Goal: Task Accomplishment & Management: Manage account settings

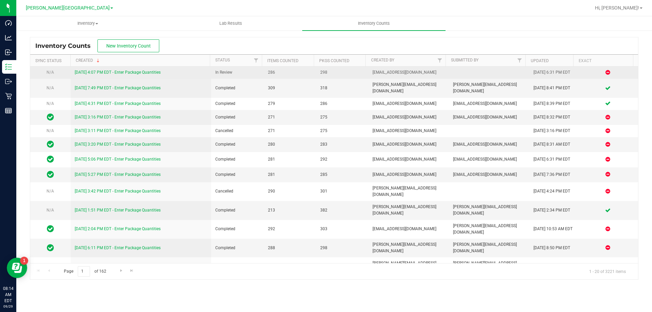
click at [147, 70] on link "[DATE] 4:07 PM EDT - Enter Package Quantities" at bounding box center [118, 72] width 86 height 5
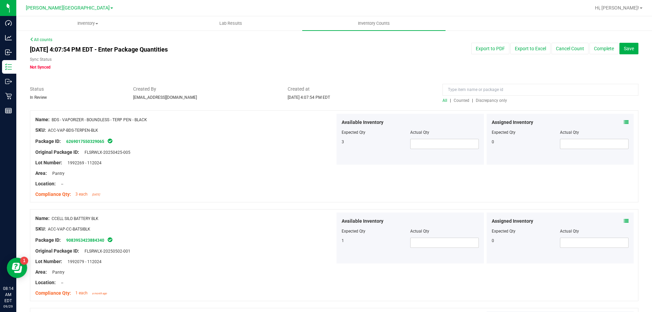
click at [478, 98] on span "Discrepancy only" at bounding box center [491, 100] width 31 height 5
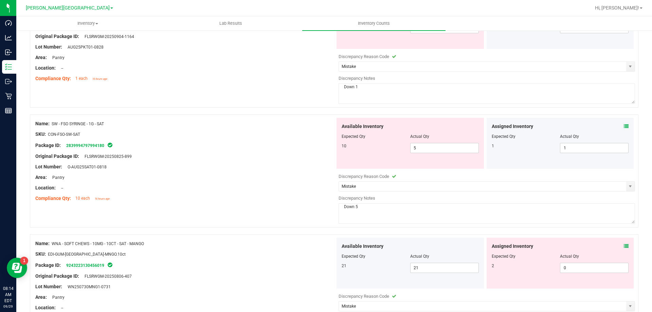
scroll to position [509, 0]
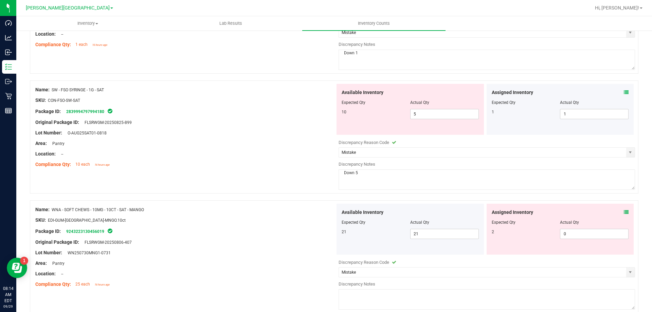
click at [624, 93] on icon at bounding box center [626, 92] width 5 height 5
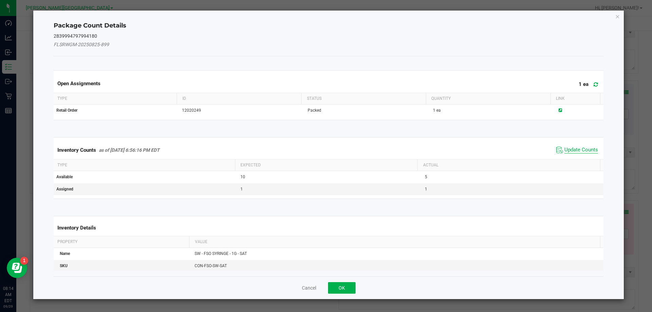
click at [572, 148] on span "Update Counts" at bounding box center [582, 150] width 34 height 7
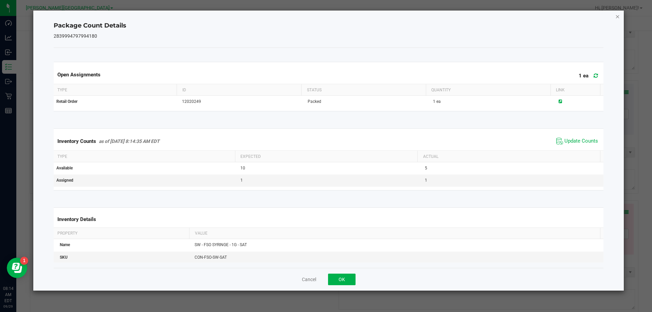
click at [617, 15] on icon "Close" at bounding box center [617, 16] width 5 height 8
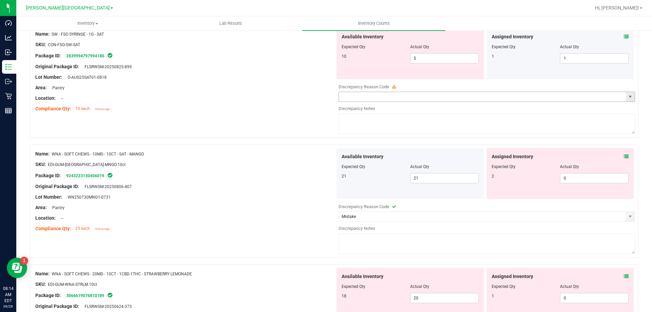
scroll to position [577, 0]
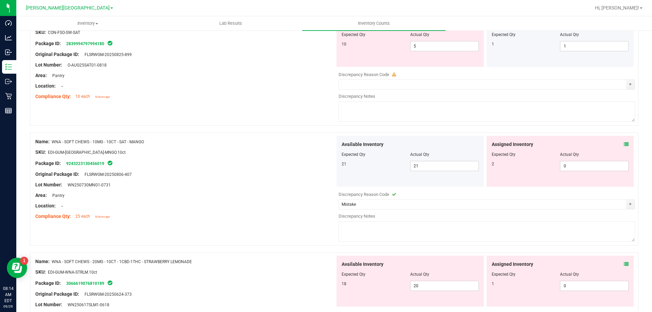
click at [624, 145] on icon at bounding box center [626, 144] width 5 height 5
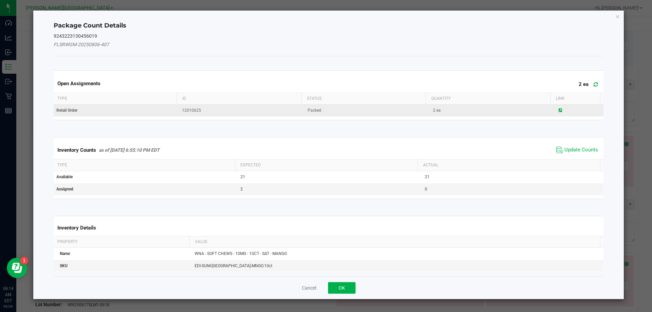
click at [559, 110] on icon at bounding box center [560, 110] width 3 height 4
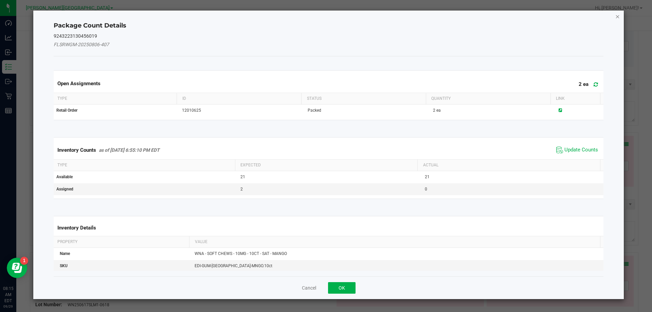
click at [617, 16] on icon "Close" at bounding box center [617, 16] width 5 height 8
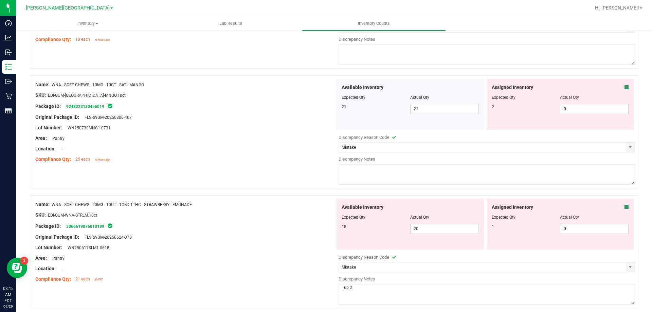
scroll to position [645, 0]
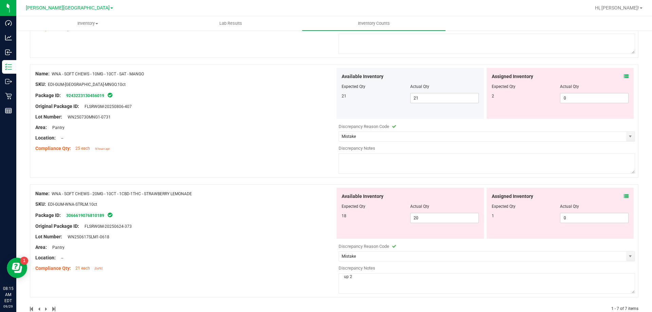
click at [618, 194] on div "Assigned Inventory" at bounding box center [560, 196] width 137 height 7
click at [624, 194] on icon at bounding box center [626, 196] width 5 height 5
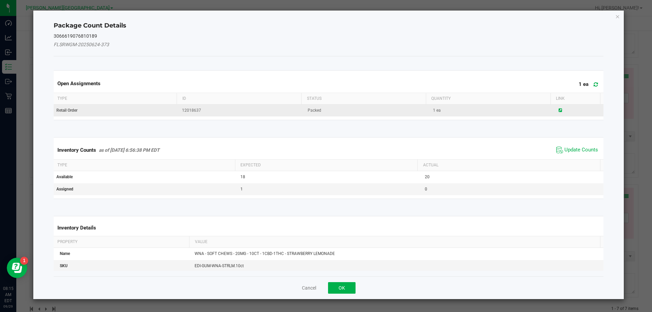
click at [559, 111] on icon at bounding box center [560, 110] width 3 height 4
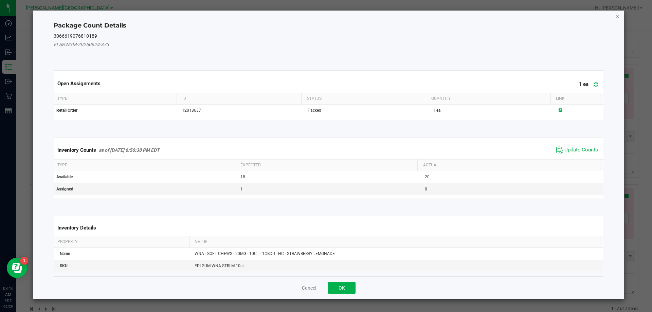
click at [617, 15] on icon "Close" at bounding box center [617, 16] width 5 height 8
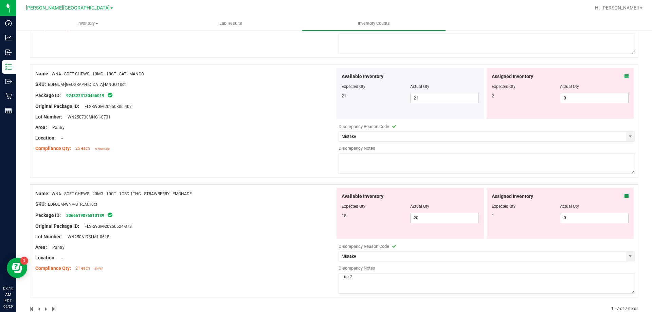
click at [624, 196] on icon at bounding box center [626, 196] width 5 height 5
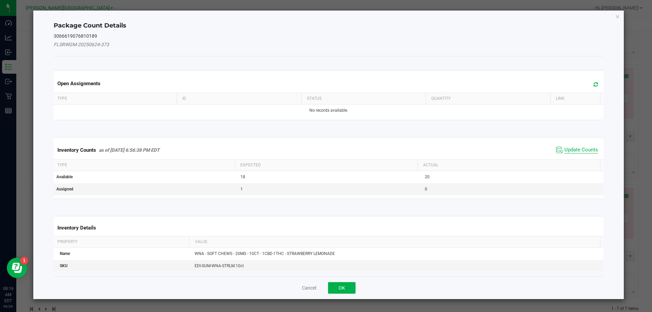
click at [575, 150] on span "Update Counts" at bounding box center [582, 150] width 34 height 7
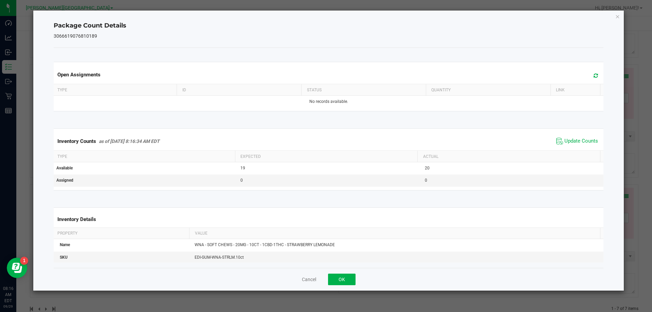
click at [619, 13] on icon "Close" at bounding box center [617, 16] width 5 height 8
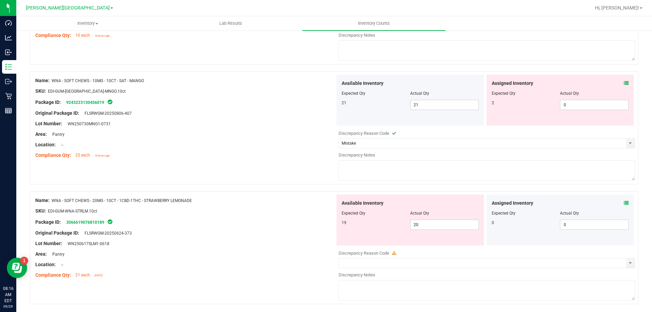
scroll to position [627, 0]
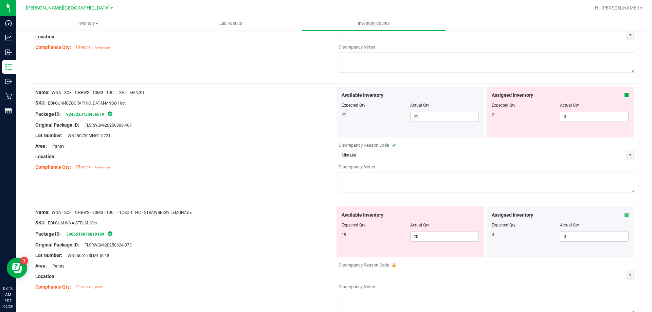
click at [577, 109] on div at bounding box center [560, 109] width 137 height 3
click at [573, 119] on span "0 0" at bounding box center [594, 117] width 69 height 10
type input "02"
type input "2"
click at [319, 154] on div "Location: --" at bounding box center [185, 156] width 300 height 7
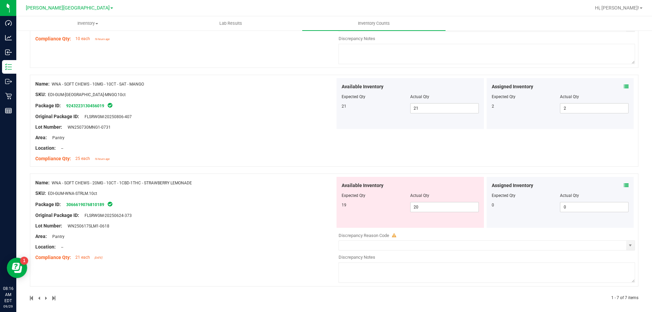
scroll to position [640, 0]
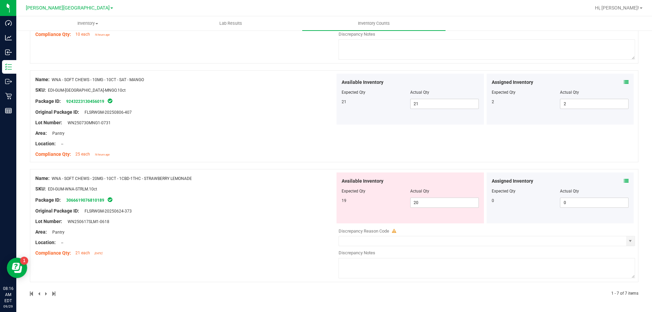
click at [624, 80] on icon at bounding box center [626, 82] width 5 height 5
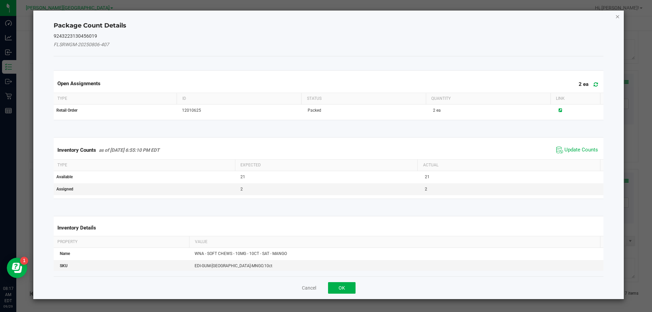
click at [616, 16] on icon "Close" at bounding box center [617, 16] width 5 height 8
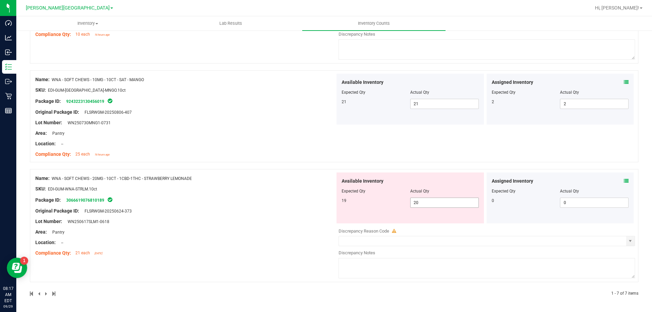
click at [422, 202] on span "20 20" at bounding box center [444, 203] width 69 height 10
click at [422, 202] on input "20" at bounding box center [445, 203] width 68 height 10
type input "18"
click at [628, 239] on span "select" at bounding box center [630, 240] width 5 height 5
type input "18"
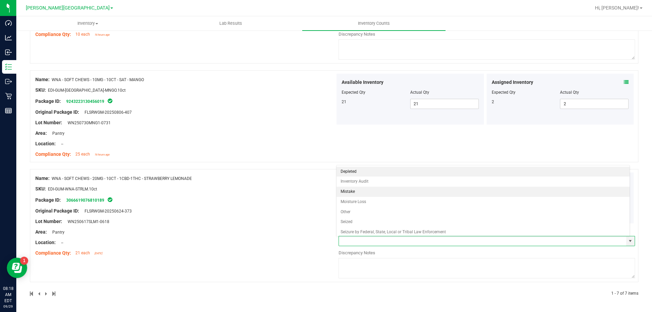
click at [400, 192] on li "Mistake" at bounding box center [483, 192] width 293 height 10
type input "Mistake"
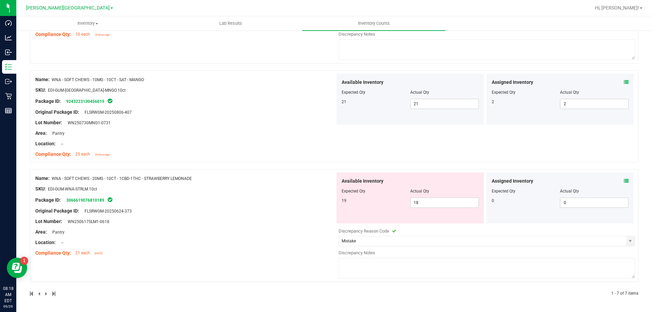
click at [355, 266] on textarea at bounding box center [487, 268] width 297 height 20
click at [309, 239] on div "Location: --" at bounding box center [185, 242] width 300 height 7
click at [363, 263] on textarea "-1" at bounding box center [487, 268] width 297 height 20
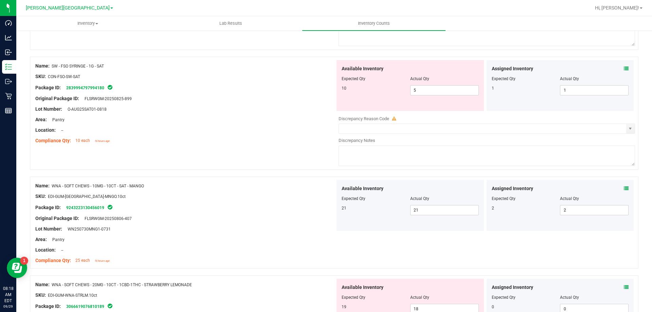
scroll to position [470, 0]
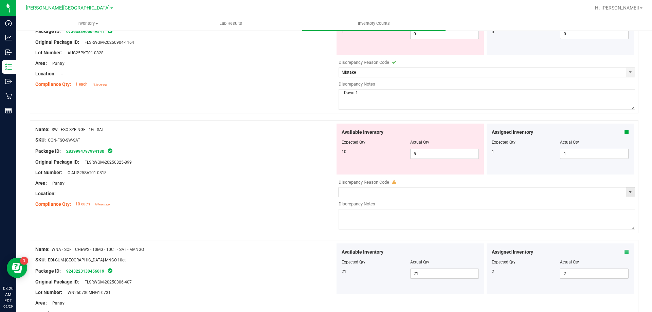
click at [628, 192] on span "select" at bounding box center [630, 192] width 5 height 5
type textarea "-1 allocation error"
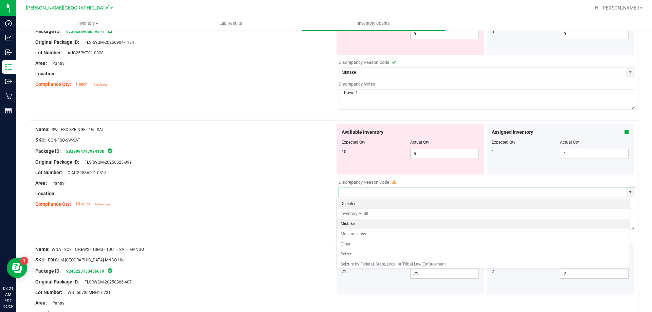
click at [413, 223] on li "Mistake" at bounding box center [483, 224] width 293 height 10
type input "Mistake"
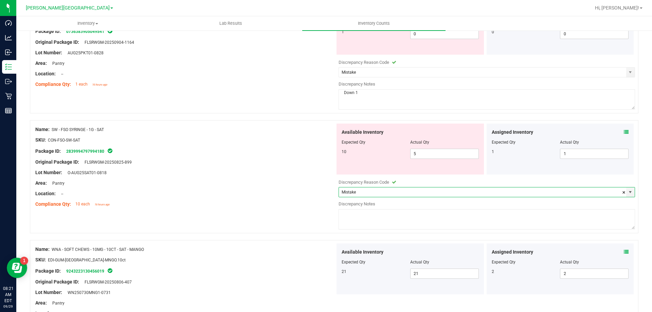
click at [413, 223] on textarea at bounding box center [487, 219] width 297 height 20
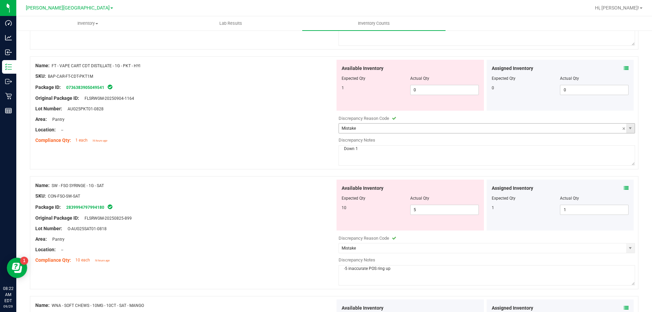
scroll to position [402, 0]
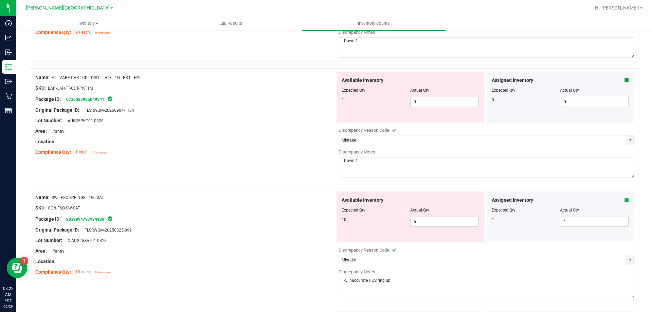
type textarea "-5 inaccurate POS ring up"
click at [624, 79] on icon at bounding box center [626, 80] width 5 height 5
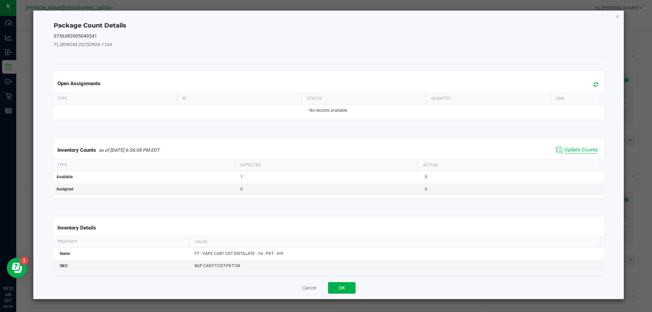
click at [584, 147] on span "Update Counts" at bounding box center [582, 150] width 34 height 7
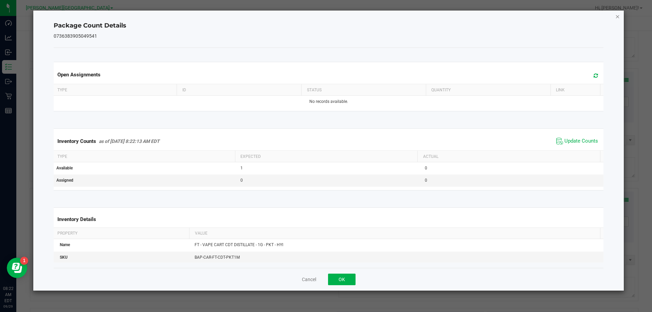
click at [618, 18] on icon "Close" at bounding box center [617, 16] width 5 height 8
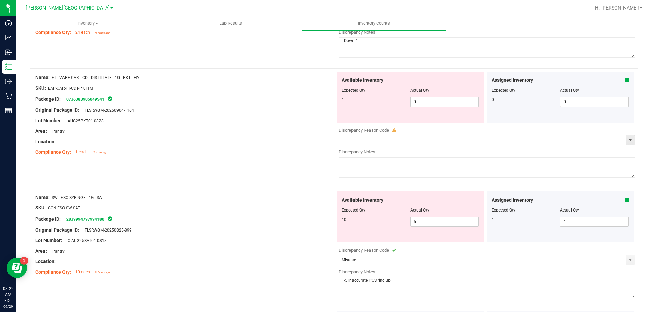
click at [628, 142] on span "select" at bounding box center [630, 140] width 5 height 5
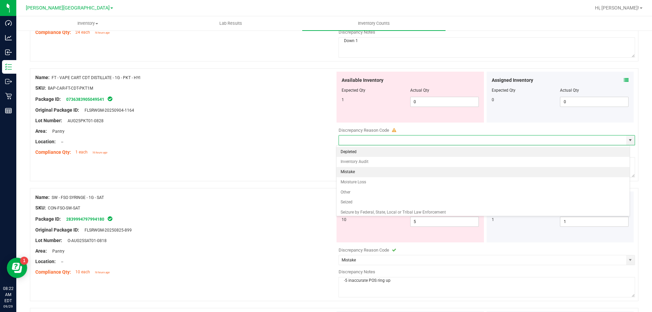
click at [353, 169] on li "Mistake" at bounding box center [483, 172] width 293 height 10
type input "Mistake"
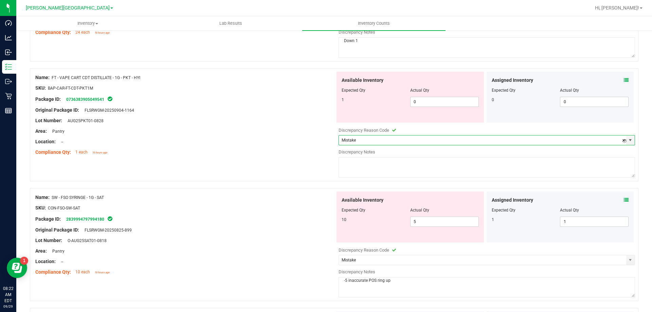
click at [353, 169] on textarea at bounding box center [487, 167] width 297 height 20
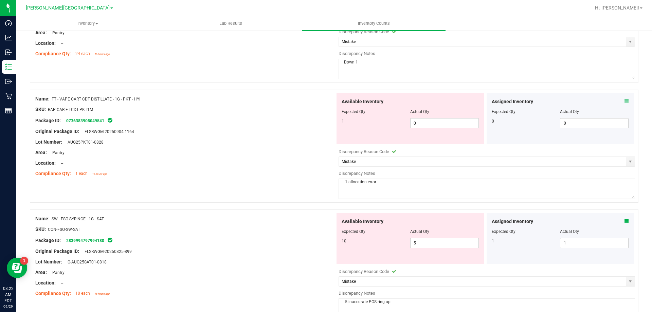
scroll to position [300, 0]
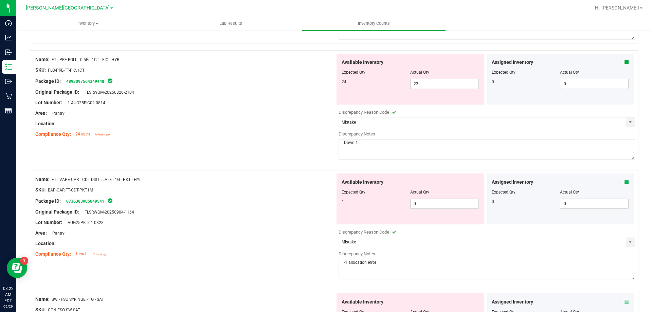
type textarea "-1 allocation error"
click at [248, 124] on div "Location: --" at bounding box center [185, 123] width 300 height 7
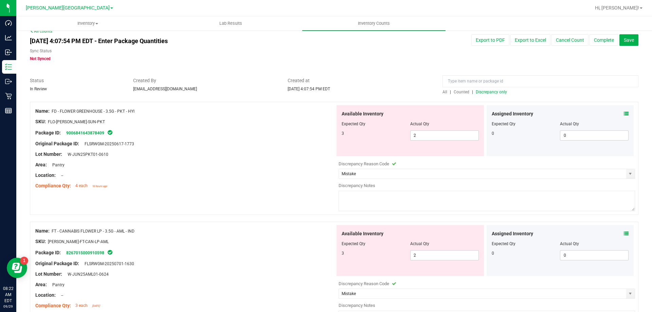
scroll to position [0, 0]
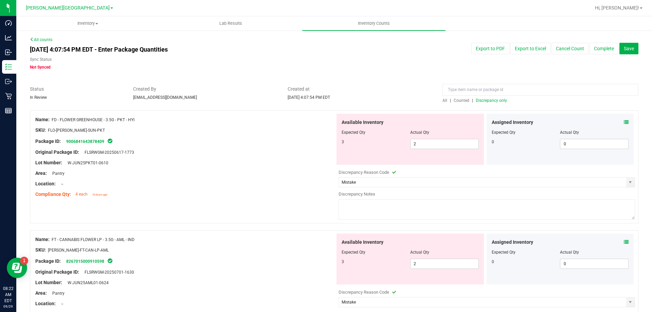
click at [361, 210] on textarea at bounding box center [487, 209] width 297 height 20
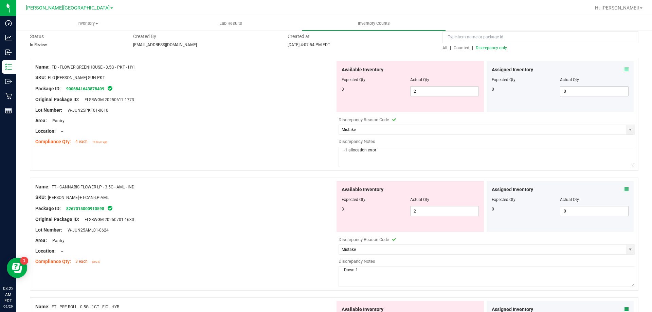
scroll to position [136, 0]
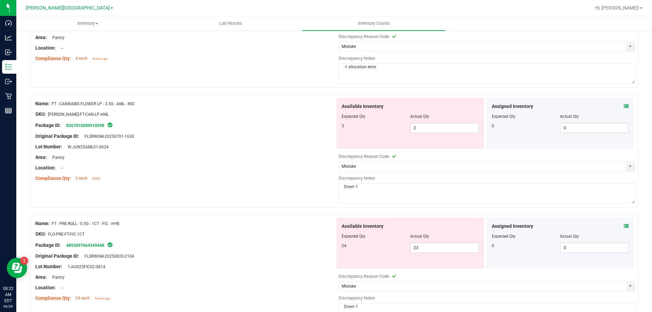
type textarea "-1 allocation error"
click at [378, 190] on textarea "Down 1" at bounding box center [487, 193] width 297 height 20
type textarea "D"
type textarea "-1 allocation error"
click at [322, 256] on div "Original Package ID: FLSRWGM-20250820-2104" at bounding box center [185, 256] width 300 height 7
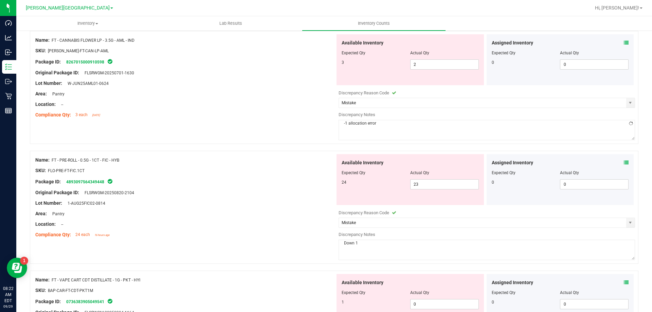
scroll to position [306, 0]
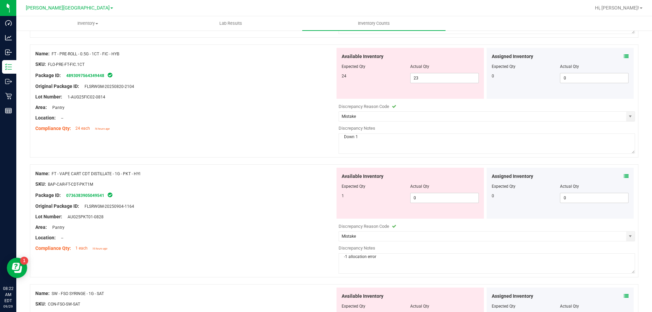
click at [422, 138] on textarea "Down 1" at bounding box center [487, 143] width 297 height 20
type textarea "D"
type textarea "-1 Allocation error"
click at [243, 207] on div "Original Package ID: FLSRWGM-20250904-1164" at bounding box center [185, 206] width 300 height 7
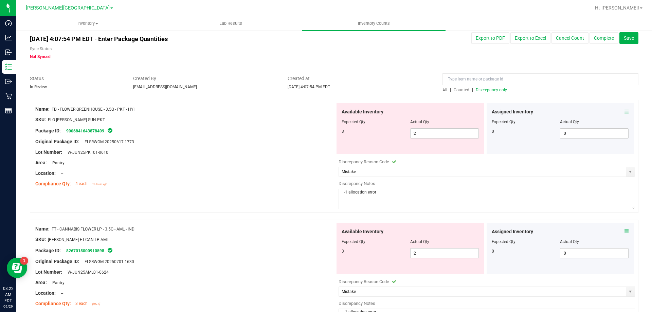
scroll to position [0, 0]
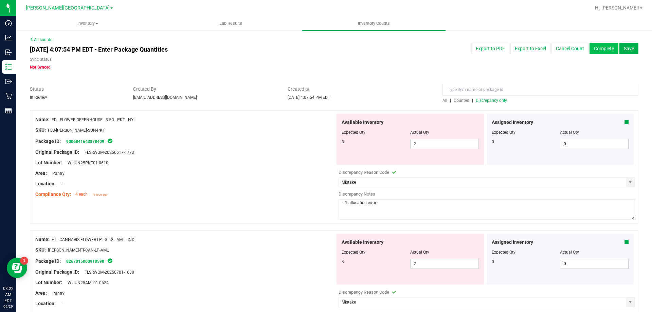
click at [601, 48] on button "Complete" at bounding box center [604, 49] width 29 height 12
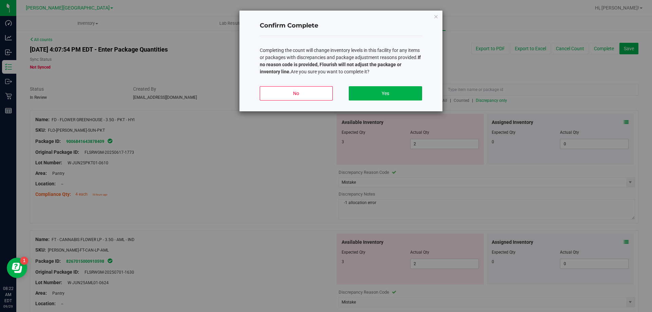
click at [374, 82] on div "No Yes" at bounding box center [341, 96] width 162 height 31
click at [377, 97] on button "Yes" at bounding box center [385, 93] width 73 height 14
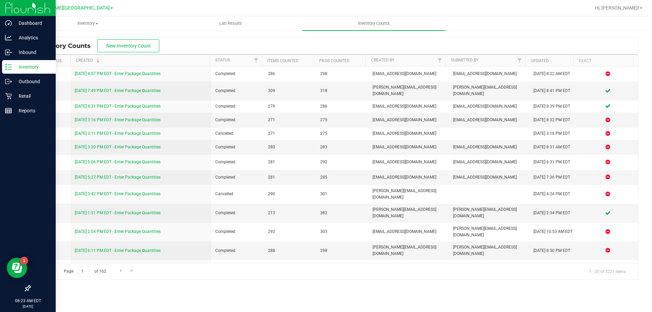
click at [9, 66] on icon at bounding box center [8, 67] width 7 height 7
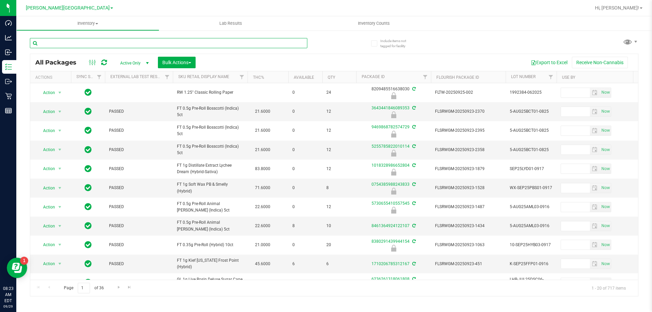
click at [78, 45] on input "text" at bounding box center [169, 43] width 278 height 10
type input "MAY25RLF03-0527"
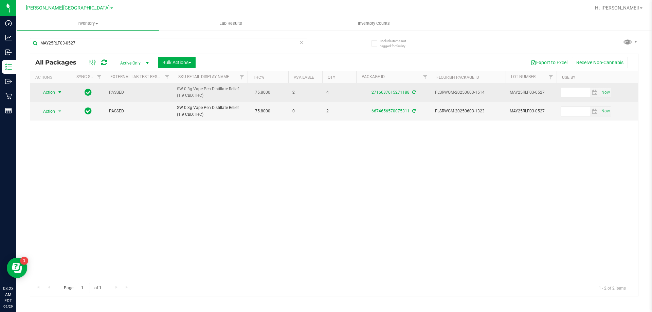
click at [50, 92] on span "Action" at bounding box center [46, 93] width 18 height 10
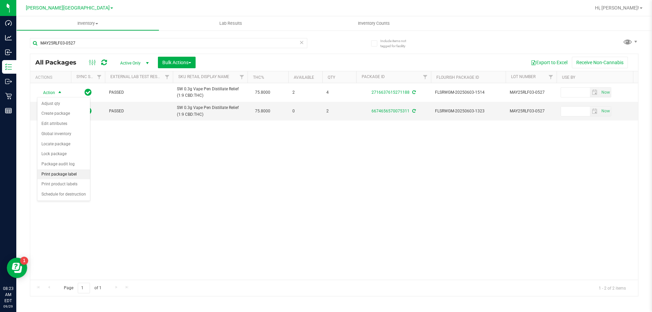
click at [64, 176] on li "Print package label" at bounding box center [63, 174] width 53 height 10
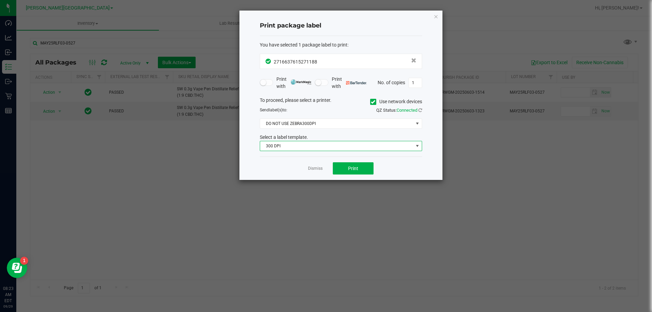
click at [320, 148] on span "300 DPI" at bounding box center [336, 146] width 153 height 10
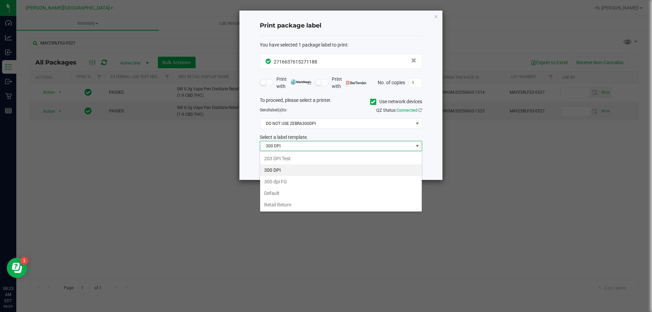
scroll to position [10, 162]
click at [249, 147] on div "Print package label You have selected 1 package label to print : 27166376152711…" at bounding box center [340, 95] width 203 height 169
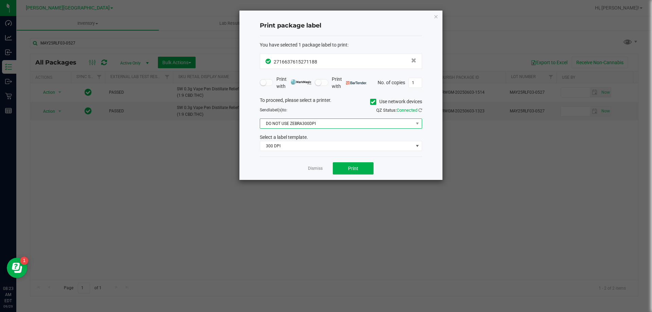
click at [295, 124] on span "DO NOT USE ZEBRA300DPI" at bounding box center [336, 124] width 153 height 10
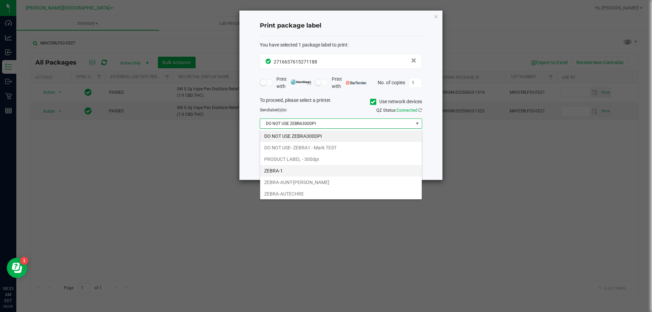
click at [293, 169] on li "ZEBRA-1" at bounding box center [341, 171] width 162 height 12
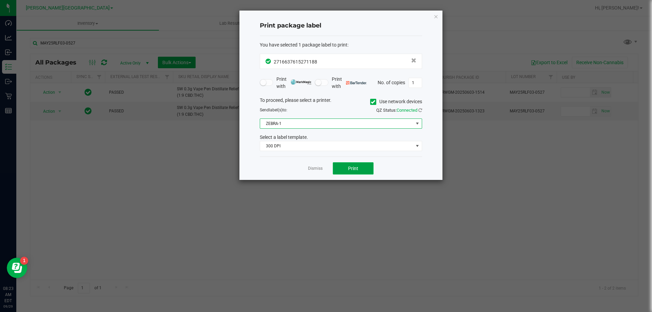
click at [349, 168] on span "Print" at bounding box center [353, 168] width 10 height 5
click at [316, 171] on link "Dismiss" at bounding box center [315, 169] width 15 height 6
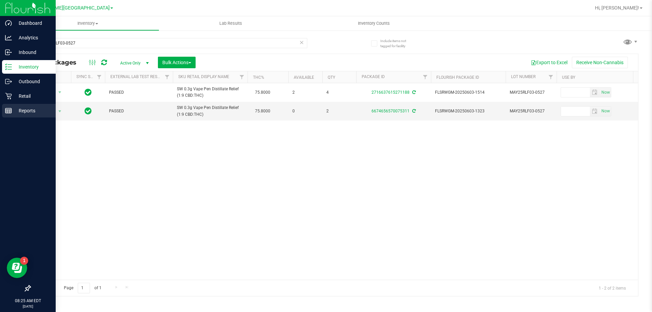
click at [18, 113] on p "Reports" at bounding box center [32, 111] width 41 height 8
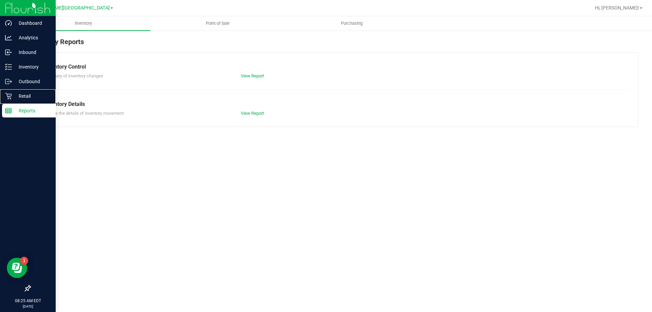
click at [22, 98] on p "Retail" at bounding box center [32, 96] width 41 height 8
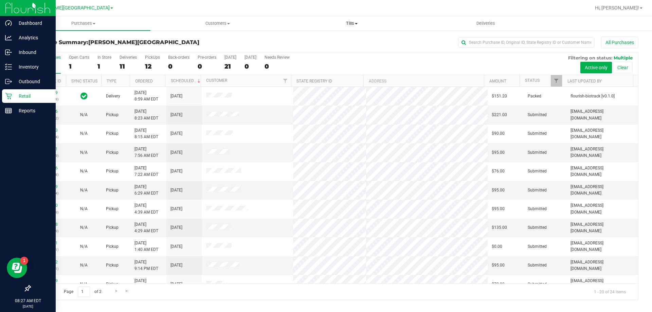
click at [349, 26] on uib-tab-heading "Tills Manage tills Reconcile e-payments" at bounding box center [351, 24] width 133 height 14
click at [346, 43] on li "Manage tills" at bounding box center [352, 41] width 134 height 8
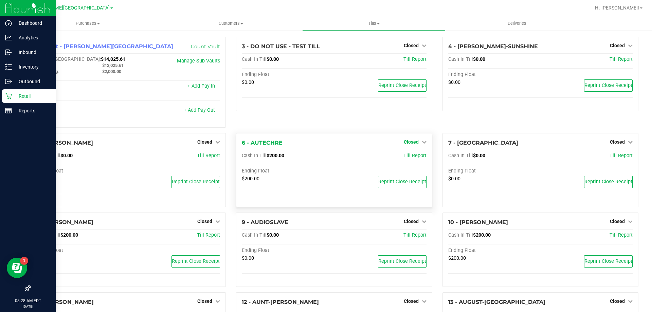
click at [415, 143] on span "Closed" at bounding box center [411, 141] width 15 height 5
click at [412, 156] on link "Open Till" at bounding box center [411, 155] width 18 height 5
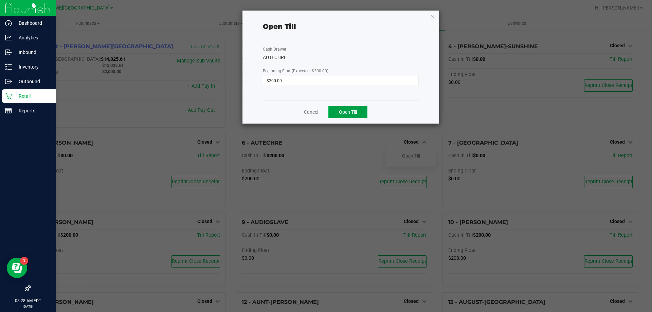
click at [341, 113] on span "Open Till" at bounding box center [348, 111] width 18 height 5
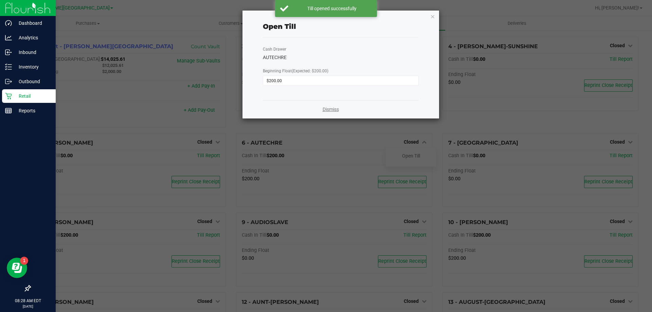
click at [338, 111] on link "Dismiss" at bounding box center [331, 109] width 16 height 7
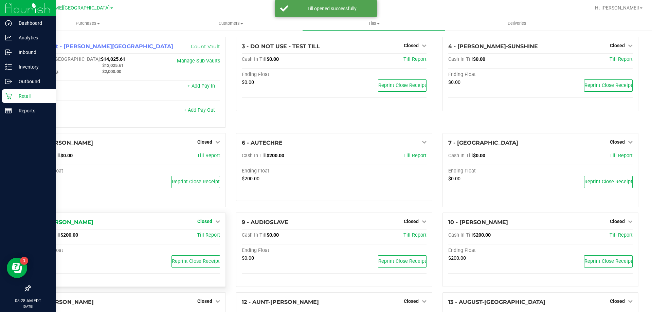
click at [205, 223] on span "Closed" at bounding box center [204, 221] width 15 height 5
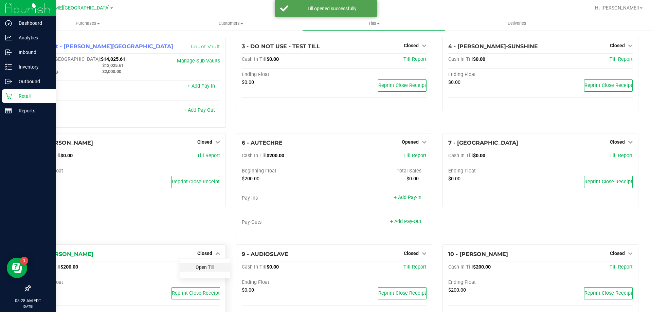
click at [201, 269] on link "Open Till" at bounding box center [205, 267] width 18 height 5
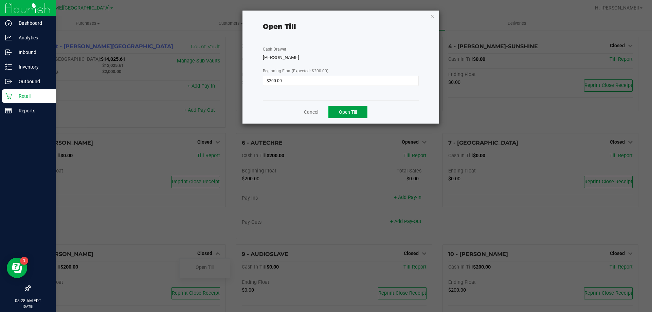
click at [353, 117] on button "Open Till" at bounding box center [347, 112] width 39 height 12
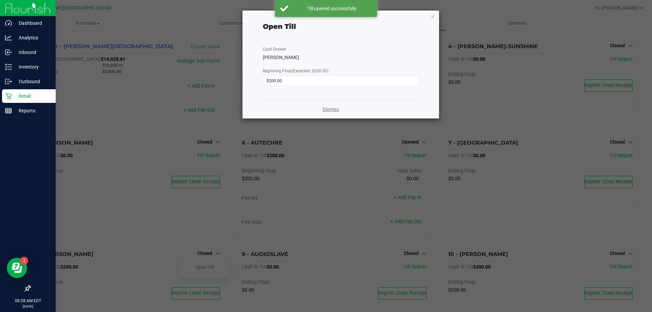
click at [329, 111] on link "Dismiss" at bounding box center [331, 109] width 16 height 7
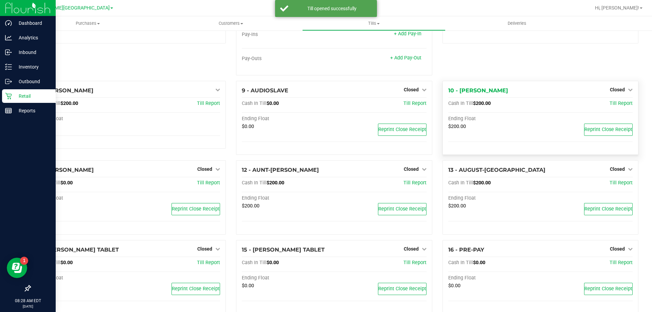
scroll to position [170, 0]
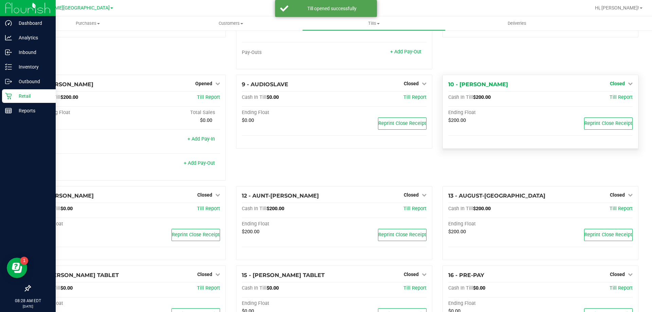
click at [615, 86] on span "Closed" at bounding box center [617, 83] width 15 height 5
click at [613, 99] on link "Open Till" at bounding box center [617, 97] width 18 height 5
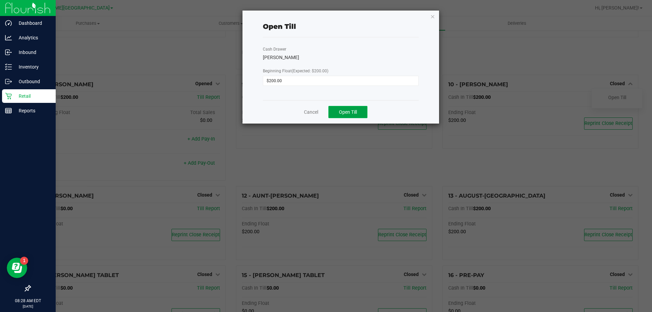
click at [346, 112] on span "Open Till" at bounding box center [348, 111] width 18 height 5
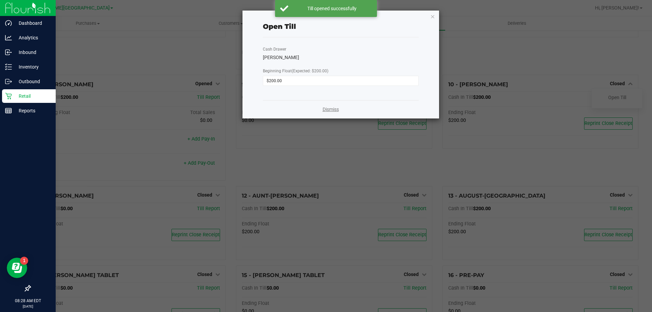
click at [333, 108] on link "Dismiss" at bounding box center [331, 109] width 16 height 7
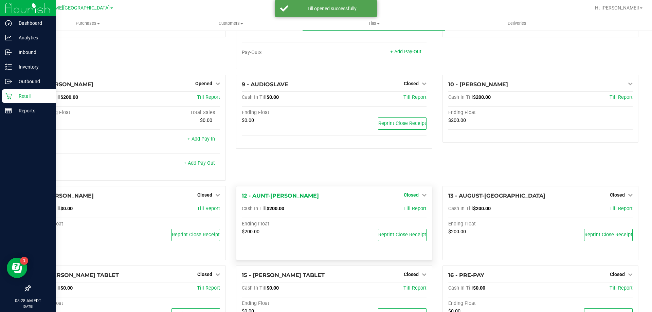
click at [413, 196] on span "Closed" at bounding box center [411, 194] width 15 height 5
click at [411, 212] on link "Open Till" at bounding box center [411, 208] width 18 height 5
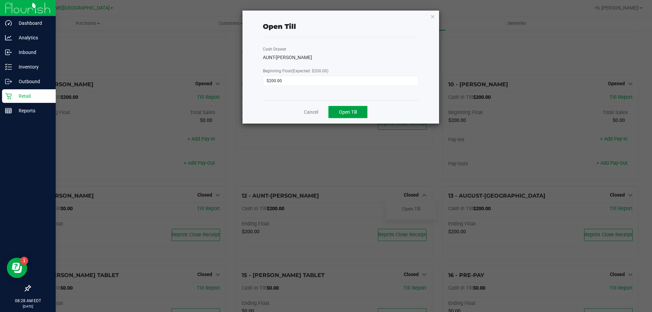
click at [355, 113] on span "Open Till" at bounding box center [348, 111] width 18 height 5
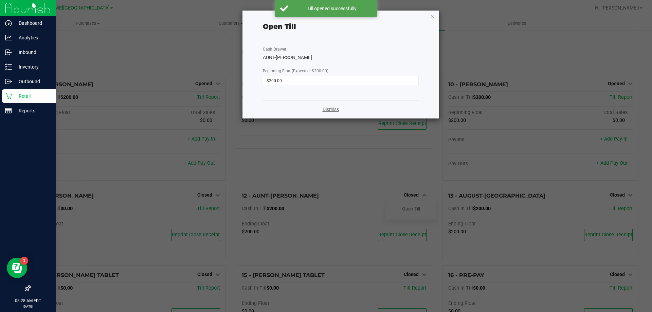
click at [328, 109] on link "Dismiss" at bounding box center [331, 109] width 16 height 7
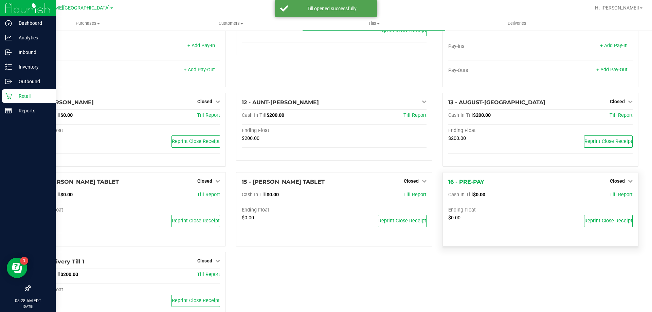
scroll to position [272, 0]
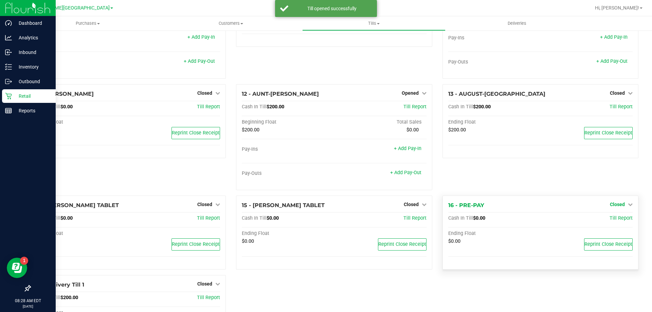
click at [615, 206] on span "Closed" at bounding box center [617, 204] width 15 height 5
click at [609, 219] on link "Open Till" at bounding box center [617, 218] width 18 height 5
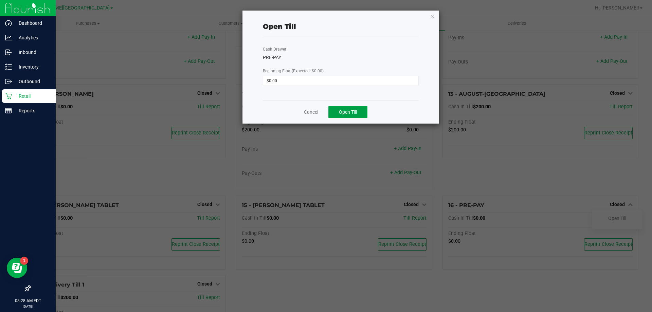
click at [339, 117] on button "Open Till" at bounding box center [347, 112] width 39 height 12
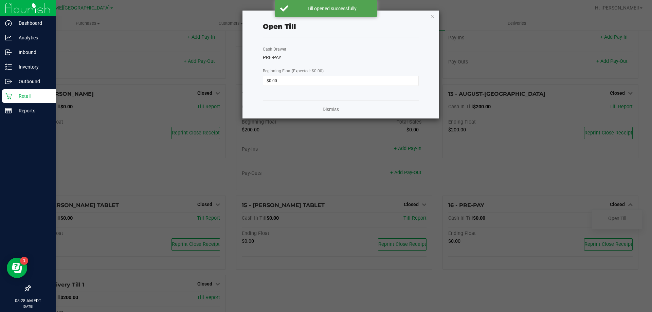
click at [332, 115] on div "Dismiss" at bounding box center [341, 109] width 156 height 18
click at [332, 110] on link "Dismiss" at bounding box center [331, 109] width 16 height 7
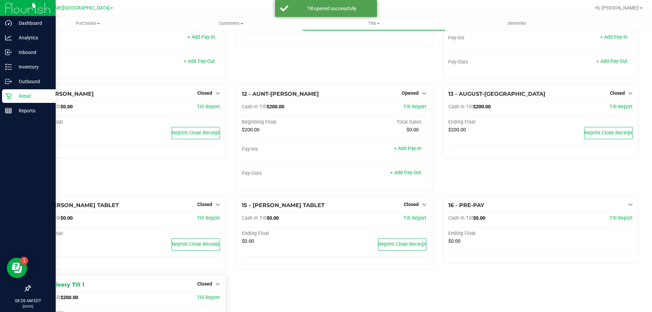
click at [215, 281] on div "Closed" at bounding box center [208, 284] width 23 height 8
click at [210, 275] on div "14 - COREY-SMITH TABLET Closed Open Till Cash In Till $0.00 Till Report Ending …" at bounding box center [128, 236] width 206 height 80
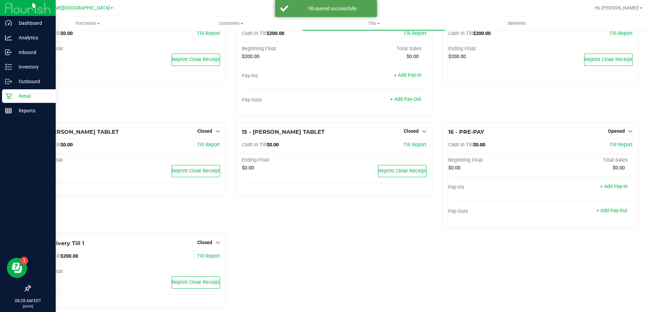
scroll to position [354, 0]
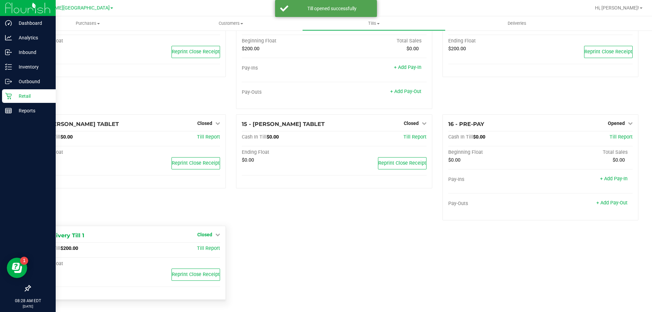
click at [204, 236] on span "Closed" at bounding box center [204, 234] width 15 height 5
click at [207, 251] on link "Open Till" at bounding box center [205, 248] width 18 height 5
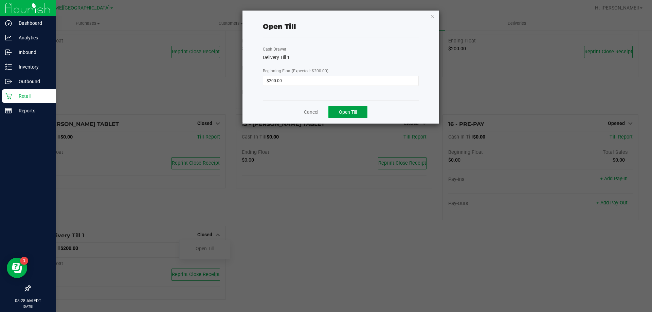
click at [339, 115] on button "Open Till" at bounding box center [347, 112] width 39 height 12
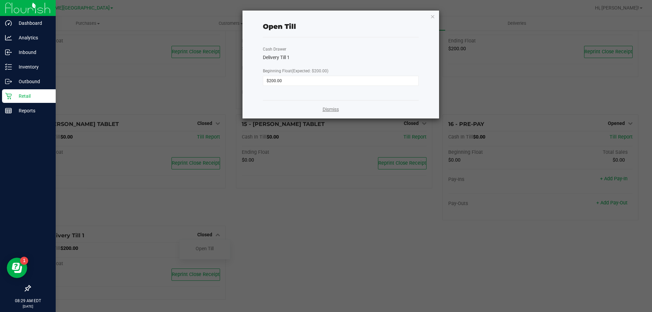
click at [325, 111] on link "Dismiss" at bounding box center [331, 109] width 16 height 7
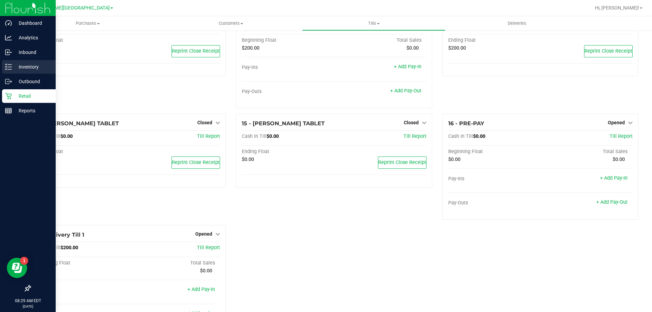
click at [13, 64] on p "Inventory" at bounding box center [32, 67] width 41 height 8
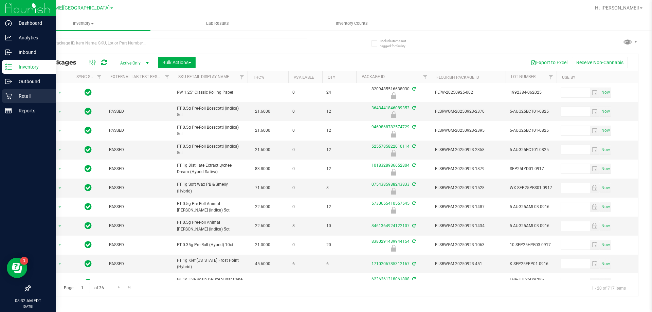
click at [13, 95] on p "Retail" at bounding box center [32, 96] width 41 height 8
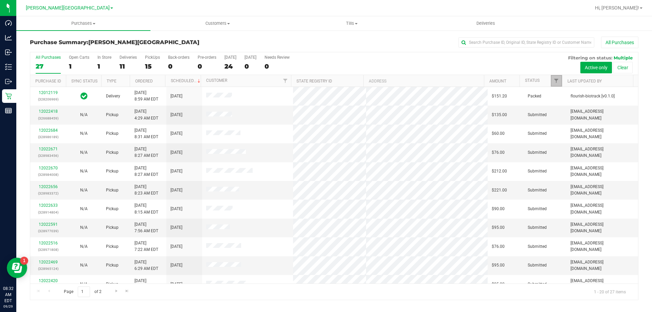
click at [553, 85] on link "Filter" at bounding box center [556, 81] width 11 height 12
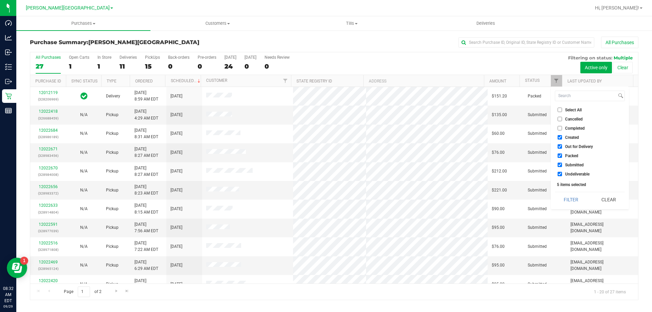
click at [559, 138] on input "Created" at bounding box center [560, 137] width 4 height 4
checkbox input "false"
click at [559, 145] on input "Out for Delivery" at bounding box center [560, 146] width 4 height 4
checkbox input "false"
click at [559, 153] on li "Packed" at bounding box center [590, 155] width 70 height 7
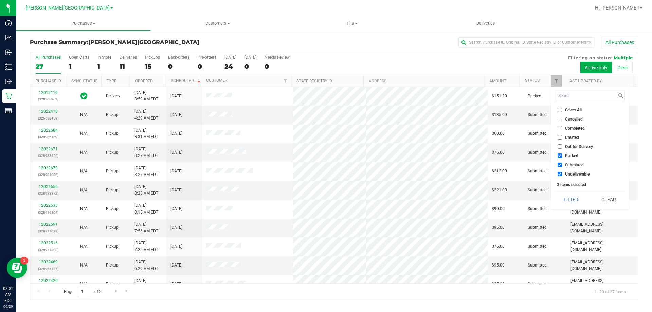
click at [559, 156] on input "Packed" at bounding box center [560, 156] width 4 height 4
checkbox input "false"
click at [558, 174] on input "Undeliverable" at bounding box center [560, 174] width 4 height 4
checkbox input "false"
click at [563, 199] on button "Filter" at bounding box center [571, 199] width 33 height 15
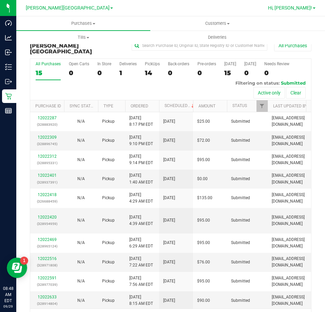
click at [315, 10] on link "Hi, [PERSON_NAME]!" at bounding box center [292, 7] width 53 height 7
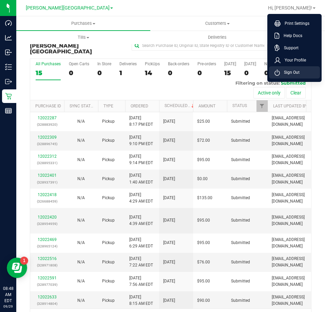
click at [295, 73] on span "Sign Out" at bounding box center [290, 72] width 20 height 7
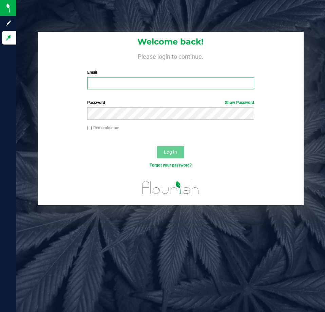
click at [97, 82] on input "Email" at bounding box center [170, 83] width 167 height 12
type input "ckobrin@liveparallel.com"
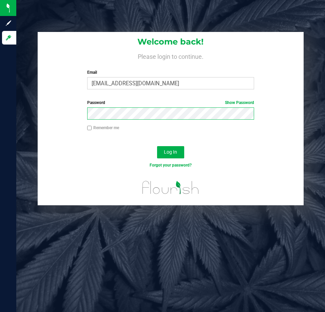
click at [157, 146] on button "Log In" at bounding box center [170, 152] width 27 height 12
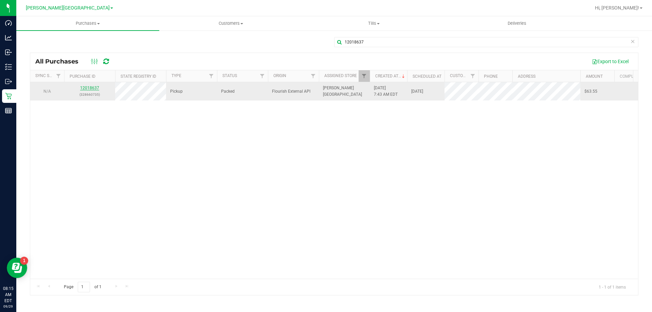
click at [82, 88] on link "12018637" at bounding box center [89, 88] width 19 height 5
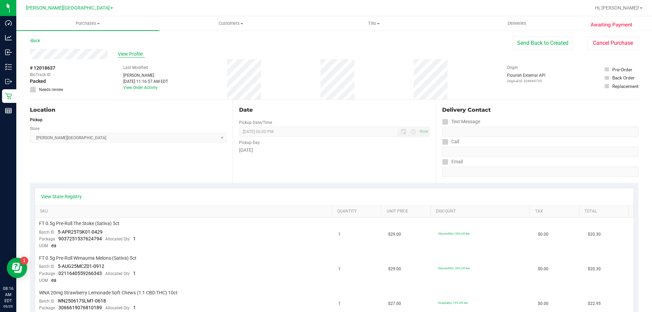
click at [133, 51] on span "View Profile" at bounding box center [131, 54] width 27 height 7
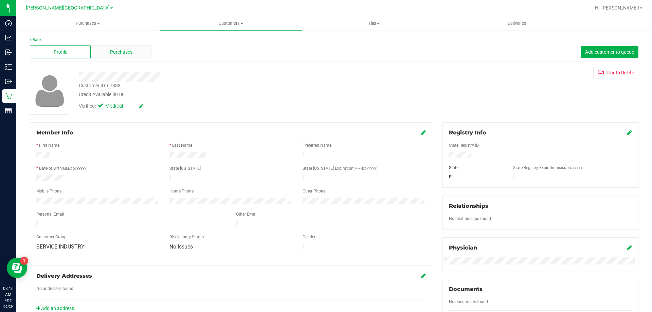
click at [123, 54] on span "Purchases" at bounding box center [121, 52] width 22 height 7
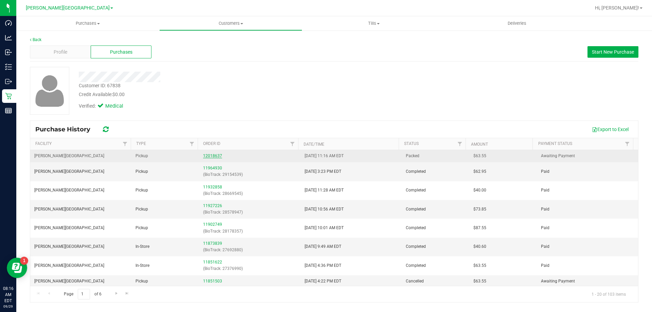
click at [212, 156] on link "12018637" at bounding box center [212, 156] width 19 height 5
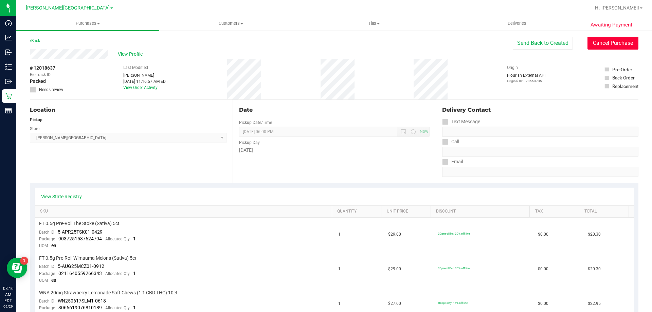
click at [610, 47] on button "Cancel Purchase" at bounding box center [613, 43] width 51 height 13
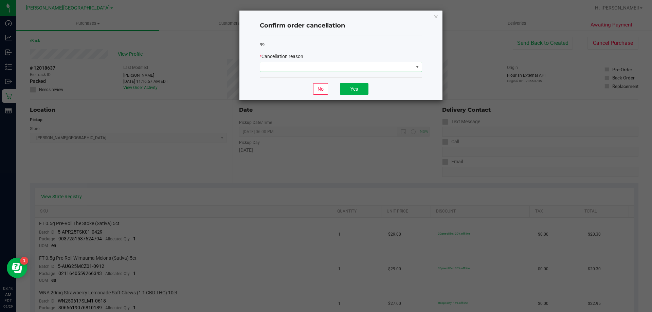
click at [332, 68] on span at bounding box center [336, 67] width 153 height 10
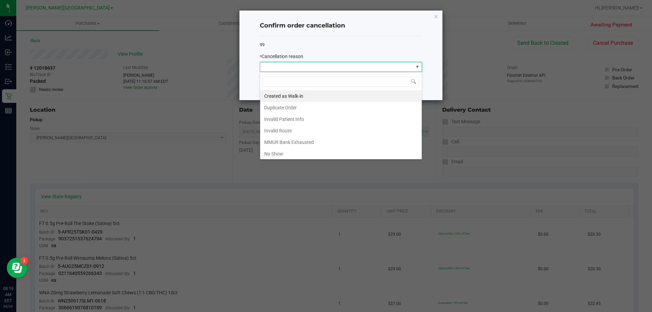
scroll to position [10, 162]
click at [310, 152] on li "No Show" at bounding box center [341, 154] width 162 height 12
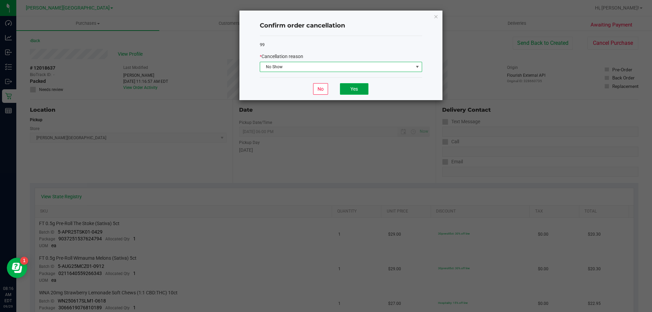
click at [350, 87] on button "Yes" at bounding box center [354, 89] width 29 height 12
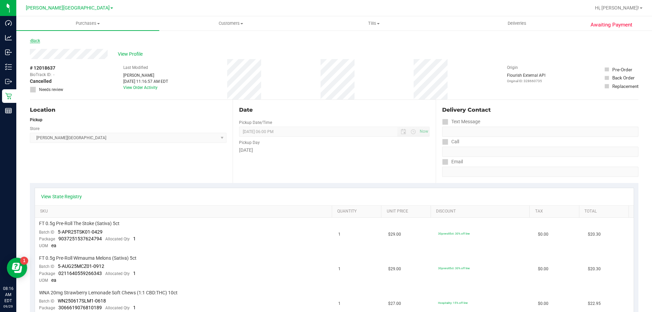
click at [38, 40] on link "Back" at bounding box center [35, 40] width 10 height 5
